Goal: Information Seeking & Learning: Learn about a topic

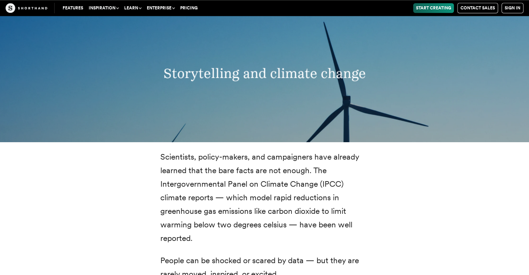
scroll to position [800, 0]
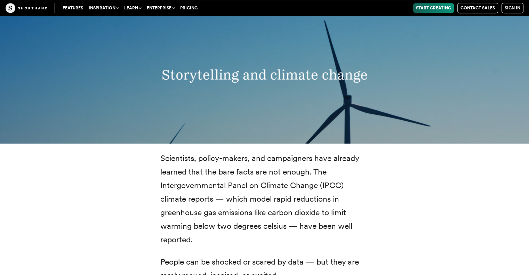
drag, startPoint x: 283, startPoint y: 130, endPoint x: 275, endPoint y: 186, distance: 56.9
click at [275, 186] on p "Scientists, policy-makers, and campaigners have already learned that the bare f…" at bounding box center [264, 199] width 209 height 95
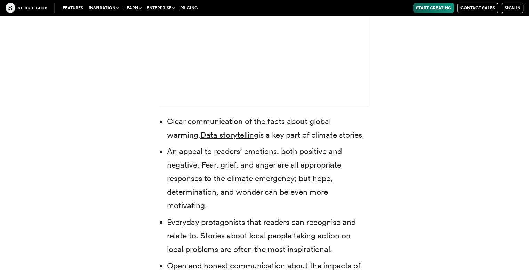
scroll to position [2226, 0]
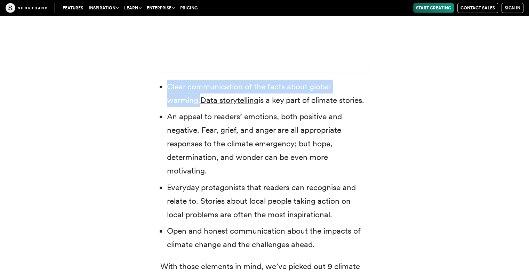
drag, startPoint x: 365, startPoint y: 73, endPoint x: 167, endPoint y: 79, distance: 198.3
click at [167, 80] on li "Clear communication of the facts about global warming. Data storytelling is a k…" at bounding box center [268, 93] width 202 height 27
drag, startPoint x: 340, startPoint y: 86, endPoint x: 165, endPoint y: 74, distance: 175.0
click at [165, 80] on ul "Clear communication of the facts about global warming. Data storytelling is a k…" at bounding box center [264, 165] width 209 height 171
copy li "Clear communication of the facts about global warming. Data storytelling is a k…"
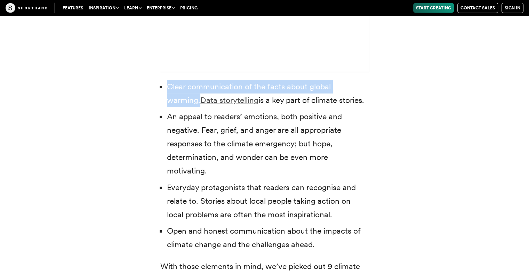
click at [200, 95] on link "Data storytelling" at bounding box center [229, 100] width 58 height 10
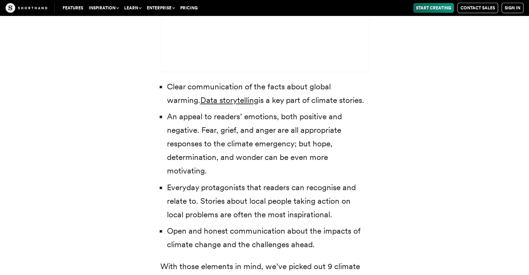
click at [206, 110] on li "An appeal to readers’ emotions, both positive and negative. Fear, grief, and an…" at bounding box center [268, 144] width 202 height 68
click at [200, 95] on link "Data storytelling" at bounding box center [229, 100] width 58 height 10
drag, startPoint x: 204, startPoint y: 83, endPoint x: 252, endPoint y: 86, distance: 48.1
drag, startPoint x: 252, startPoint y: 86, endPoint x: 201, endPoint y: 83, distance: 51.5
click at [201, 95] on link "Data storytelling" at bounding box center [229, 100] width 58 height 10
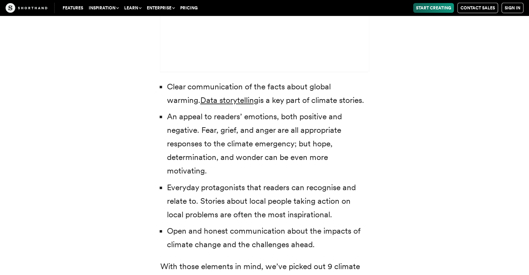
click at [299, 124] on li "An appeal to readers’ emotions, both positive and negative. Fear, grief, and an…" at bounding box center [268, 144] width 202 height 68
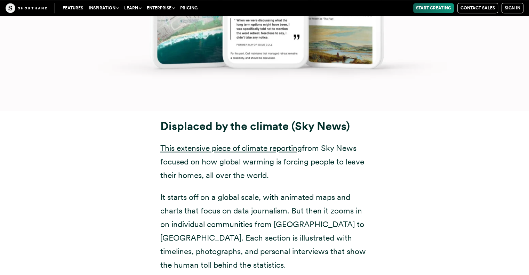
scroll to position [3582, 0]
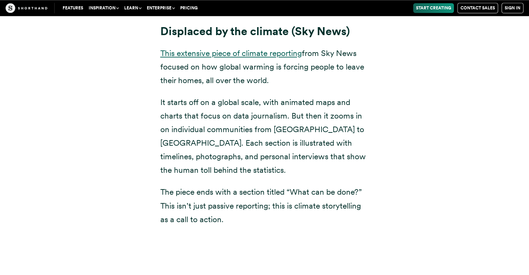
click at [260, 48] on link "This extensive piece of climate reporting" at bounding box center [231, 53] width 142 height 10
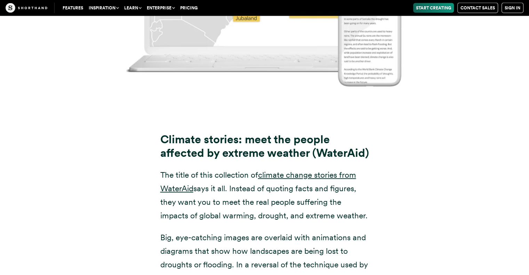
scroll to position [4312, 0]
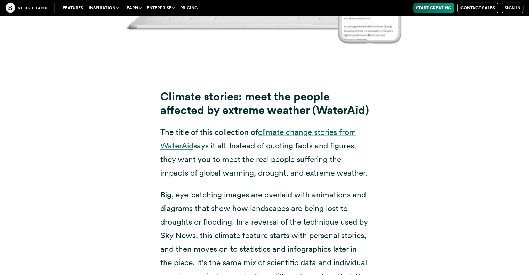
click at [327, 134] on link "climate change stories from WaterAid" at bounding box center [258, 138] width 196 height 23
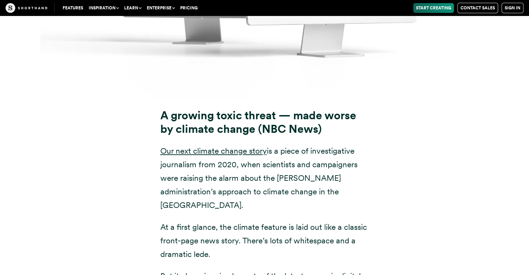
scroll to position [5182, 0]
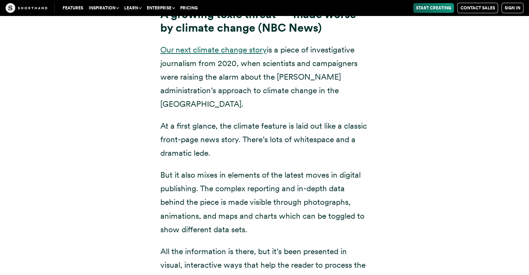
click at [225, 50] on link "Our next climate change story" at bounding box center [213, 50] width 106 height 10
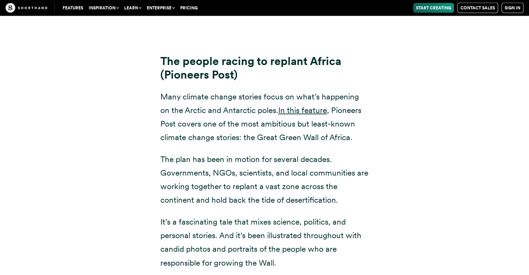
scroll to position [6781, 0]
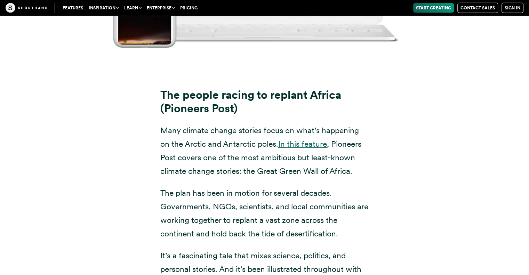
click at [299, 139] on link "In this feature" at bounding box center [302, 144] width 49 height 10
